Goal: Book appointment/travel/reservation

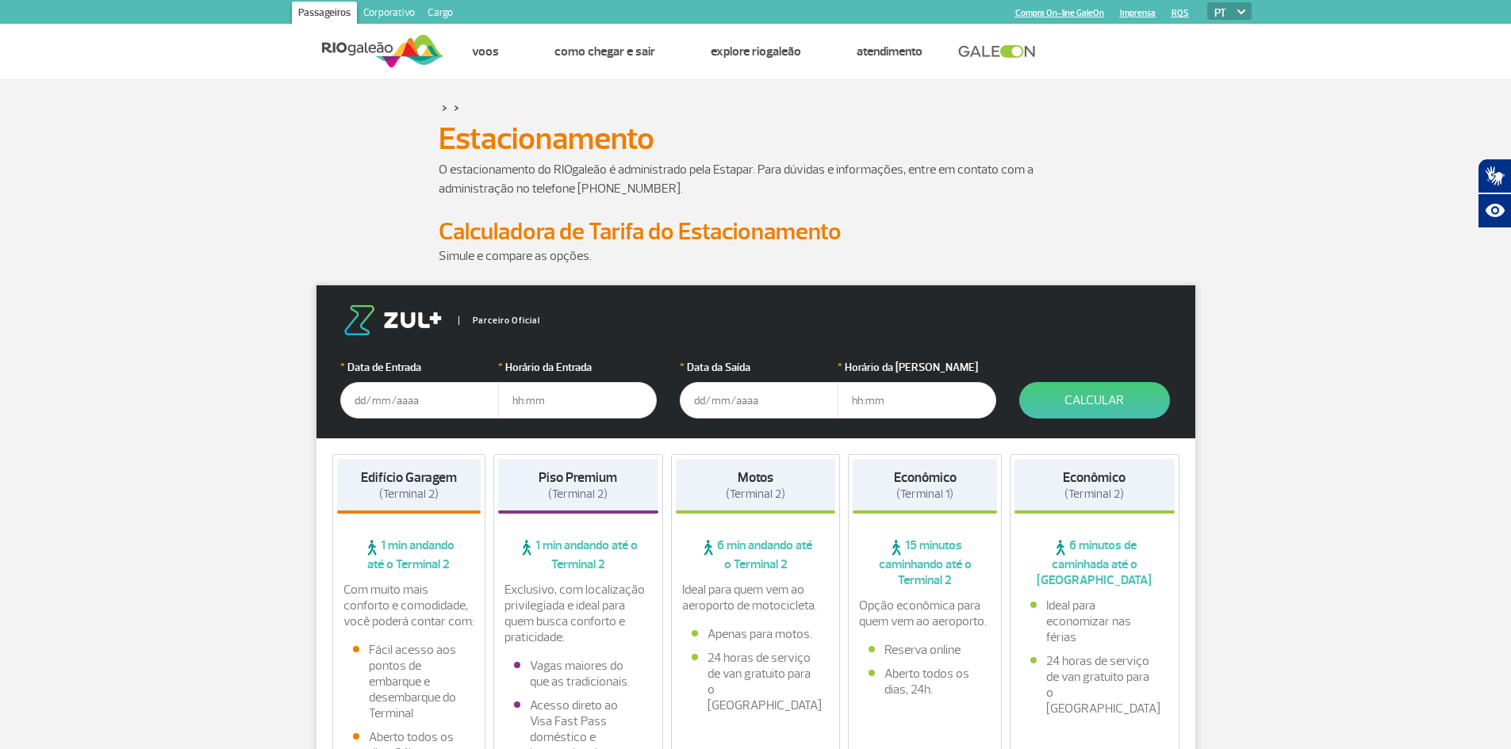
click at [420, 399] on input "text" at bounding box center [419, 400] width 159 height 36
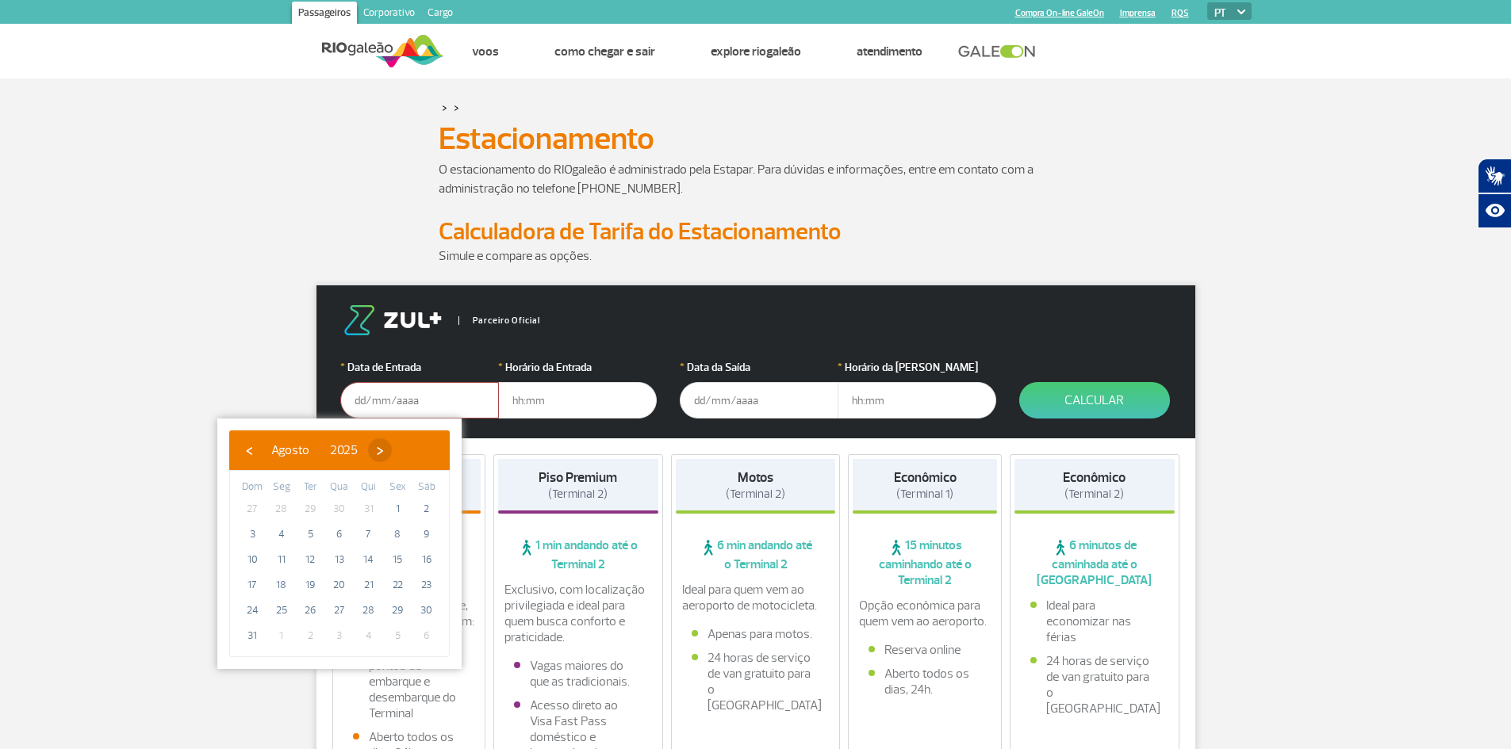
click at [392, 454] on span "›" at bounding box center [380, 451] width 24 height 24
click at [426, 588] on span "27" at bounding box center [426, 585] width 25 height 25
type input "[DATE]"
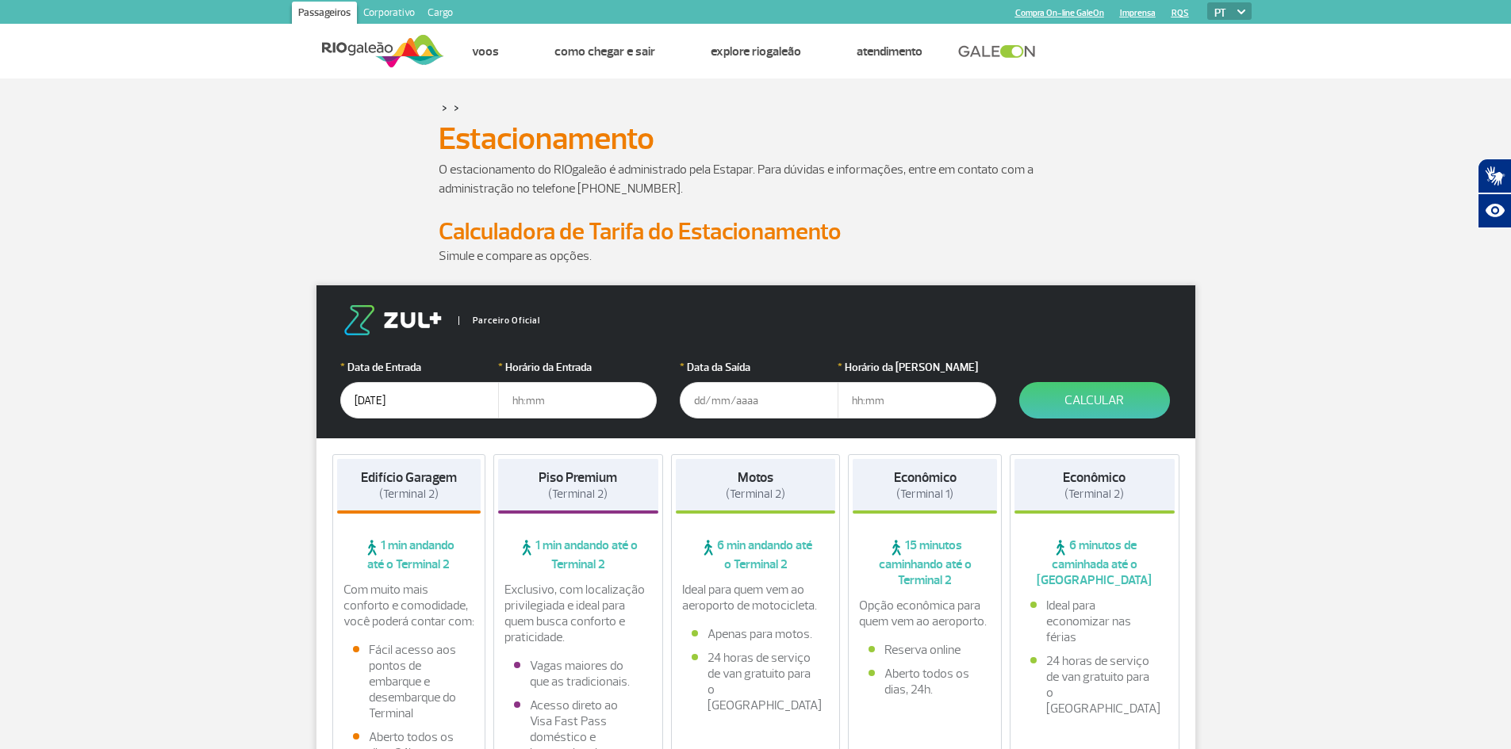
click at [548, 412] on input "text" at bounding box center [577, 400] width 159 height 36
type input "7"
click at [715, 404] on input "text" at bounding box center [759, 400] width 159 height 36
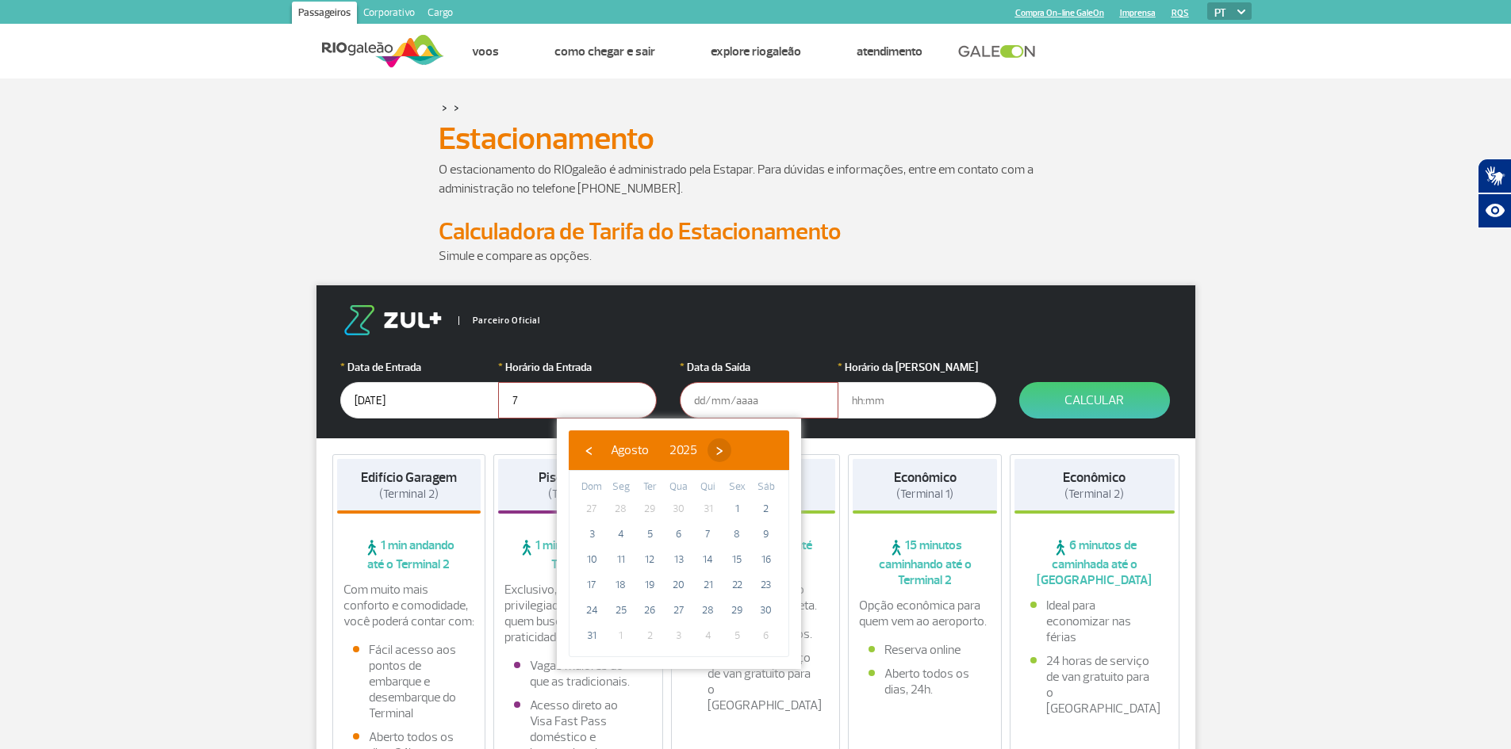
click at [731, 450] on span "›" at bounding box center [719, 451] width 24 height 24
click at [590, 614] on span "28" at bounding box center [591, 610] width 25 height 25
type input "[DATE]"
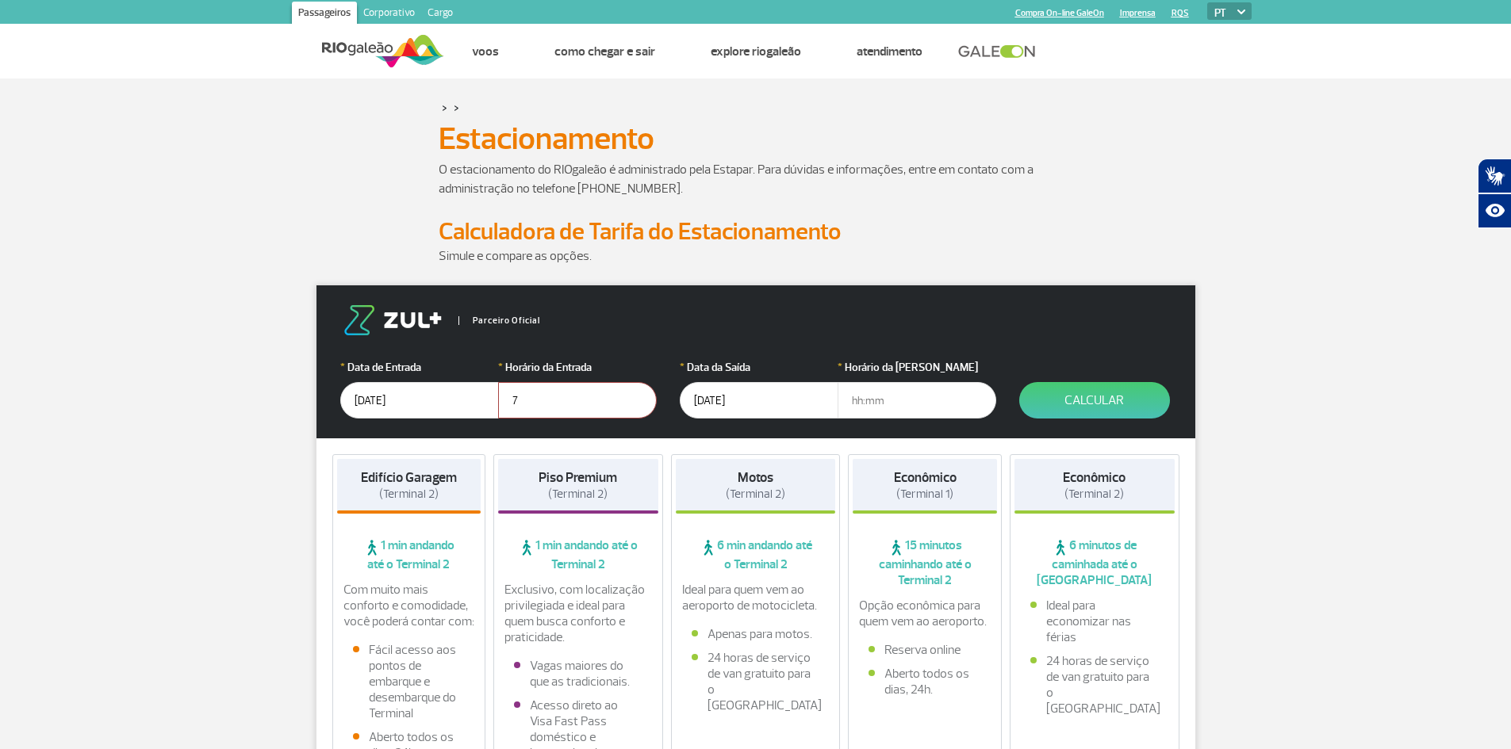
click at [883, 405] on input "text" at bounding box center [916, 400] width 159 height 36
type input "10"
click at [1084, 389] on button "Calcular" at bounding box center [1094, 400] width 151 height 36
click at [617, 404] on input "7" at bounding box center [577, 400] width 159 height 36
click at [1068, 400] on button "Calcular" at bounding box center [1094, 400] width 151 height 36
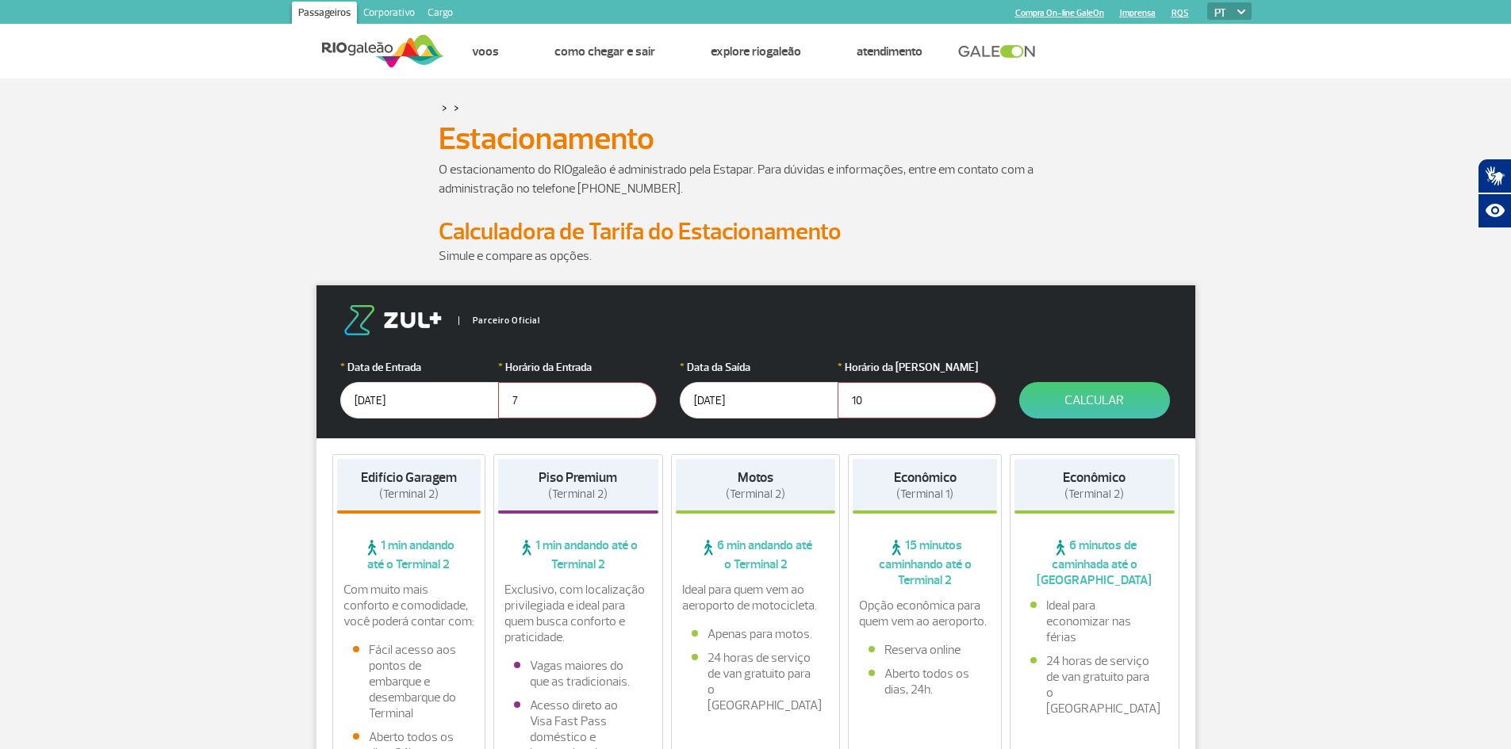
click at [578, 402] on input "7" at bounding box center [577, 400] width 159 height 36
drag, startPoint x: 578, startPoint y: 402, endPoint x: 488, endPoint y: 404, distance: 90.4
click at [488, 404] on div "* Data de Entrada [DATE] * Horário da Entrada 7" at bounding box center [498, 388] width 316 height 59
click at [1019, 382] on button "Calcular" at bounding box center [1094, 400] width 151 height 36
type input "07:00"
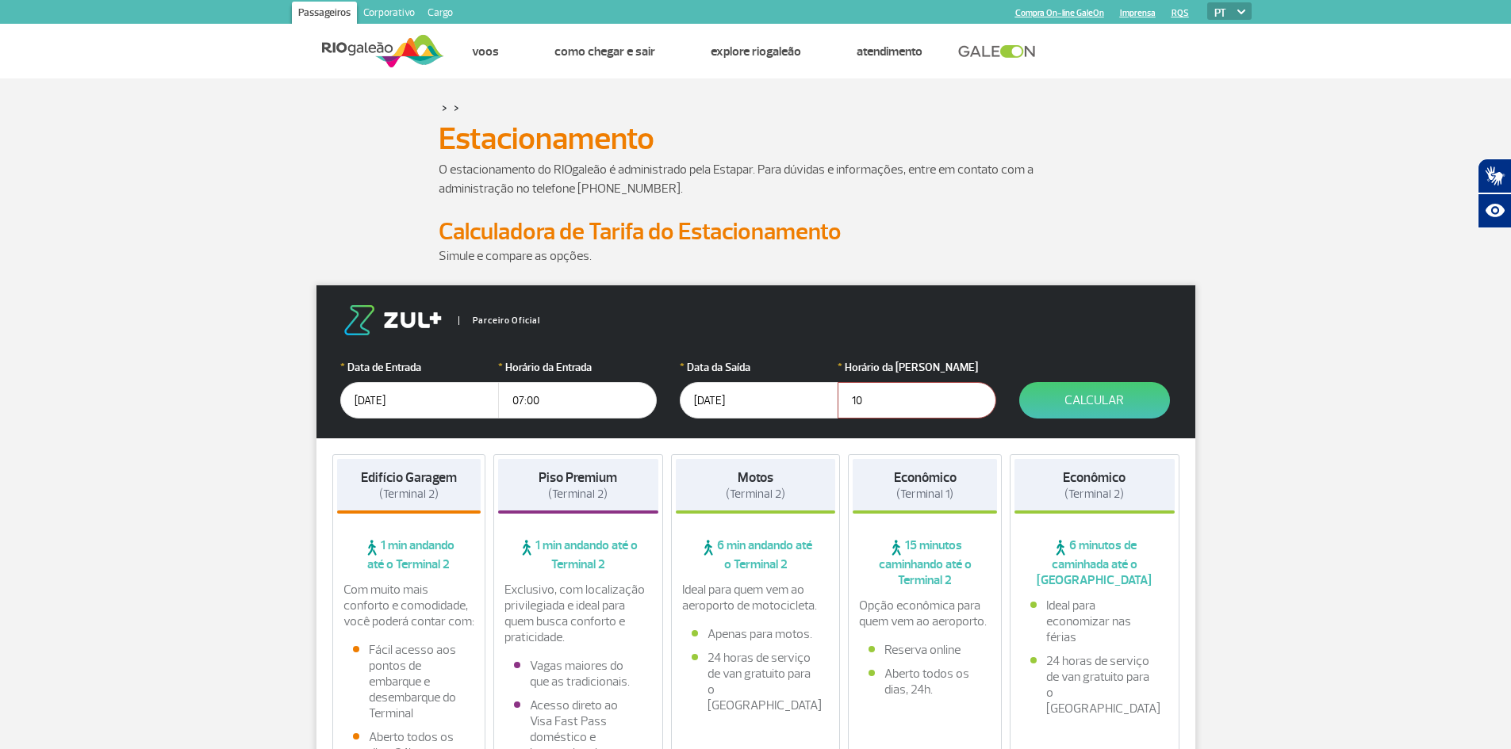
click at [874, 405] on input "10" at bounding box center [916, 400] width 159 height 36
type input "1"
type input "22:00"
click at [1102, 396] on button "Calcular" at bounding box center [1094, 400] width 151 height 36
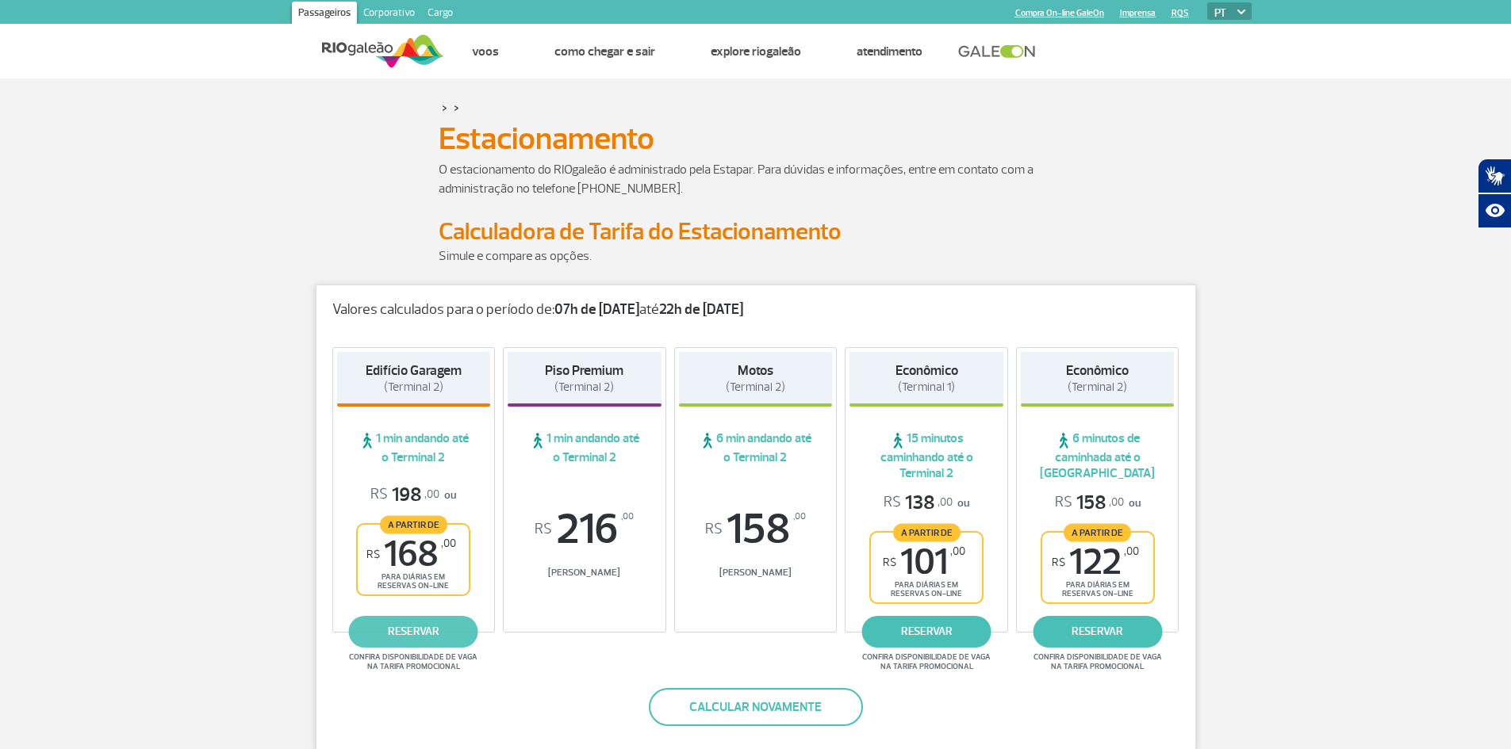
click at [411, 638] on link "reservar" at bounding box center [413, 632] width 129 height 32
